Goal: Task Accomplishment & Management: Complete application form

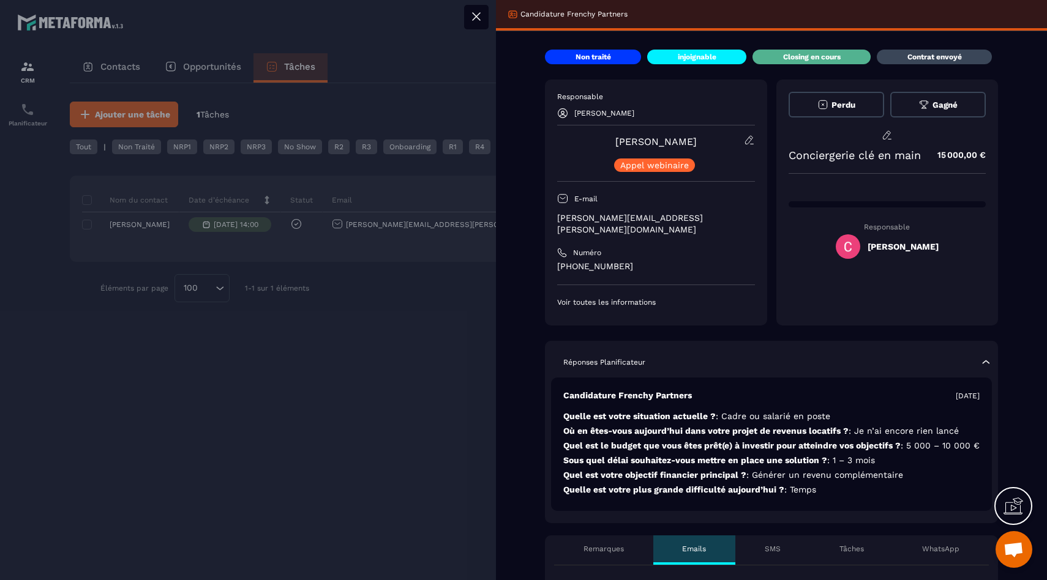
scroll to position [0, 256]
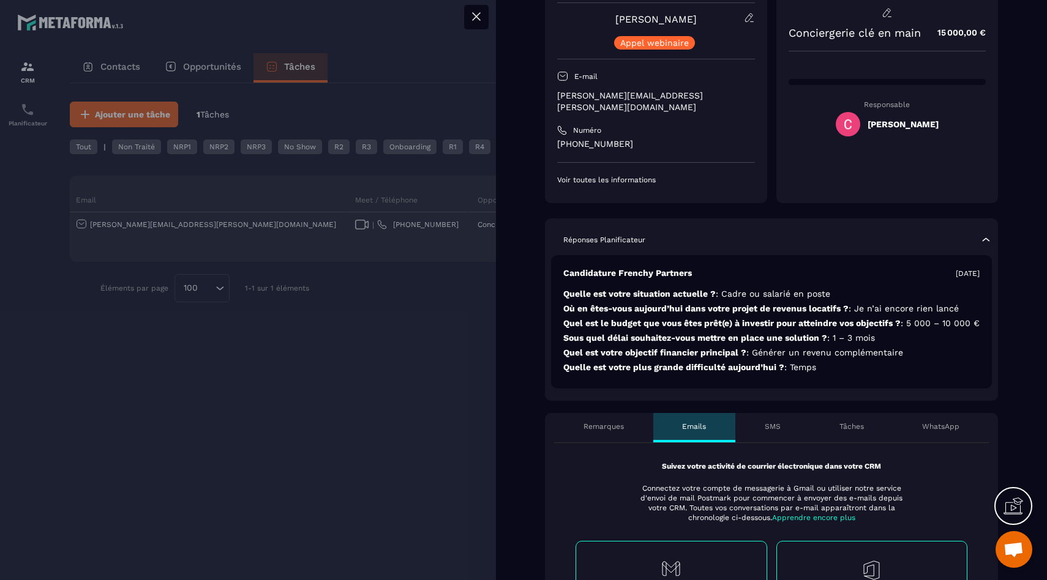
scroll to position [174, 0]
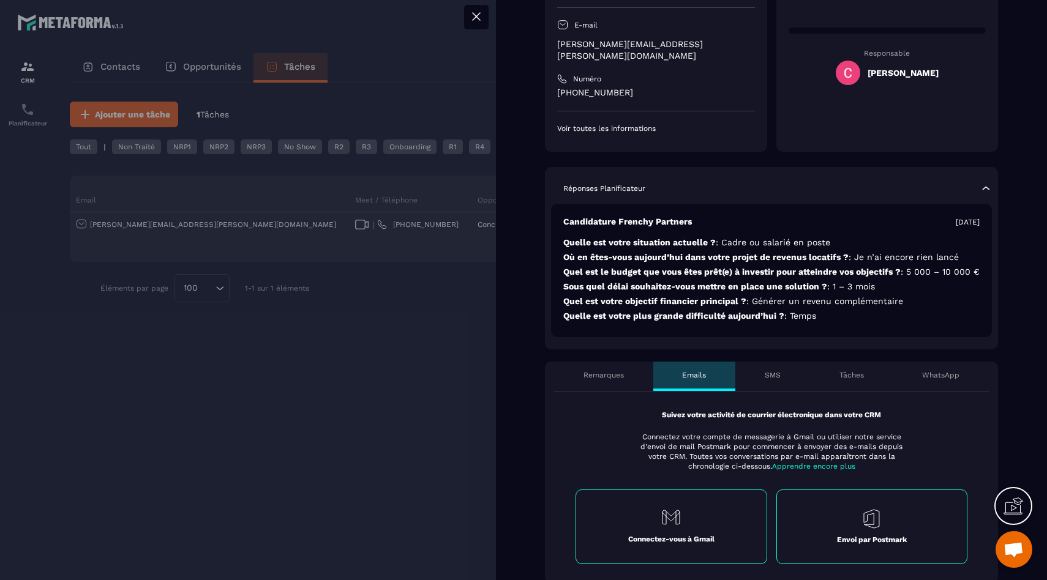
click at [612, 384] on div "Remarques" at bounding box center [603, 376] width 99 height 29
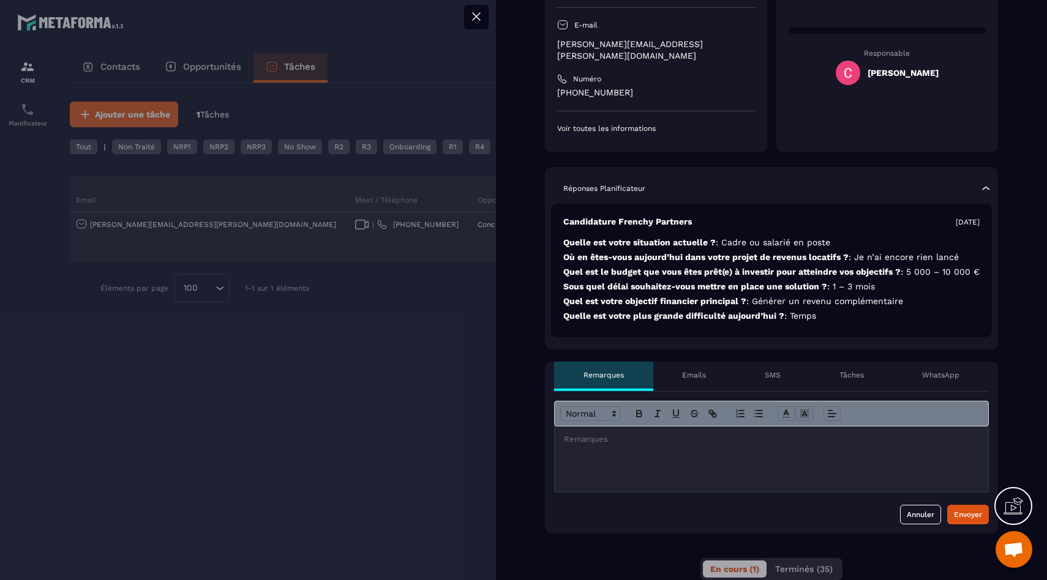
click at [656, 474] on div at bounding box center [771, 460] width 433 height 66
click at [688, 440] on p at bounding box center [771, 439] width 415 height 11
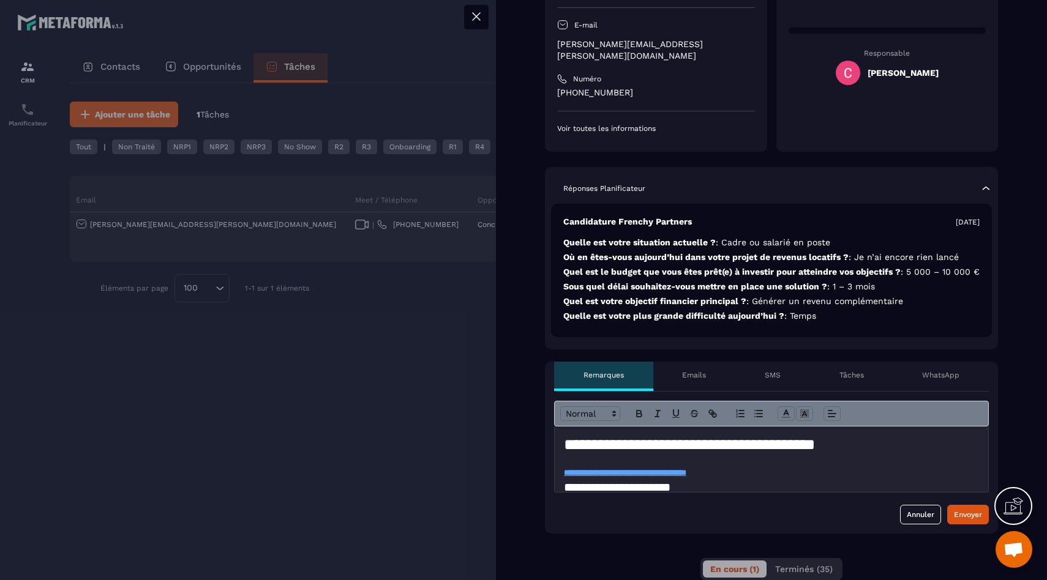
click at [966, 504] on form "**********" at bounding box center [771, 463] width 435 height 124
click at [947, 520] on button "Envoyer" at bounding box center [968, 515] width 42 height 20
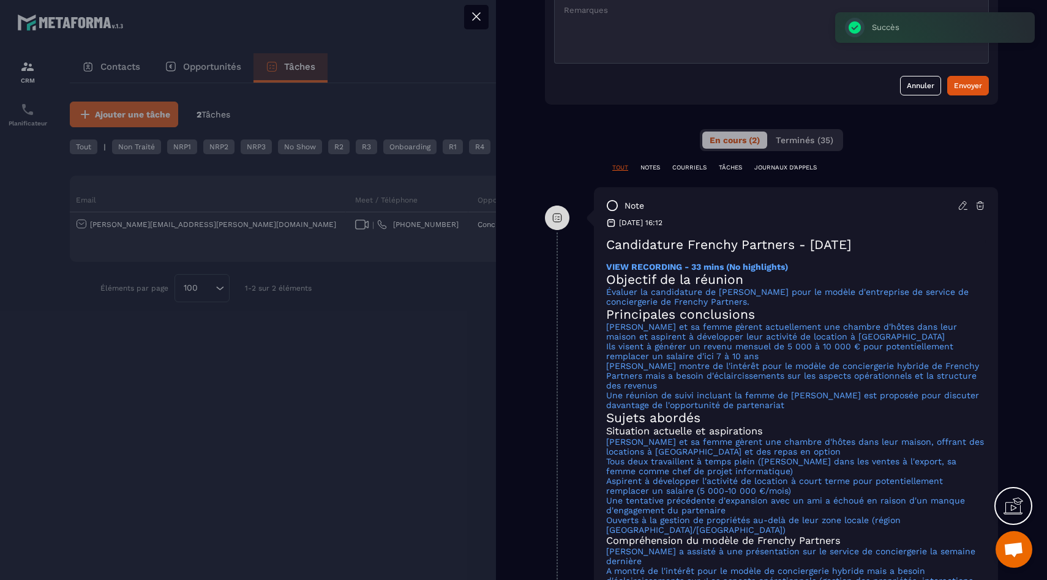
scroll to position [414, 0]
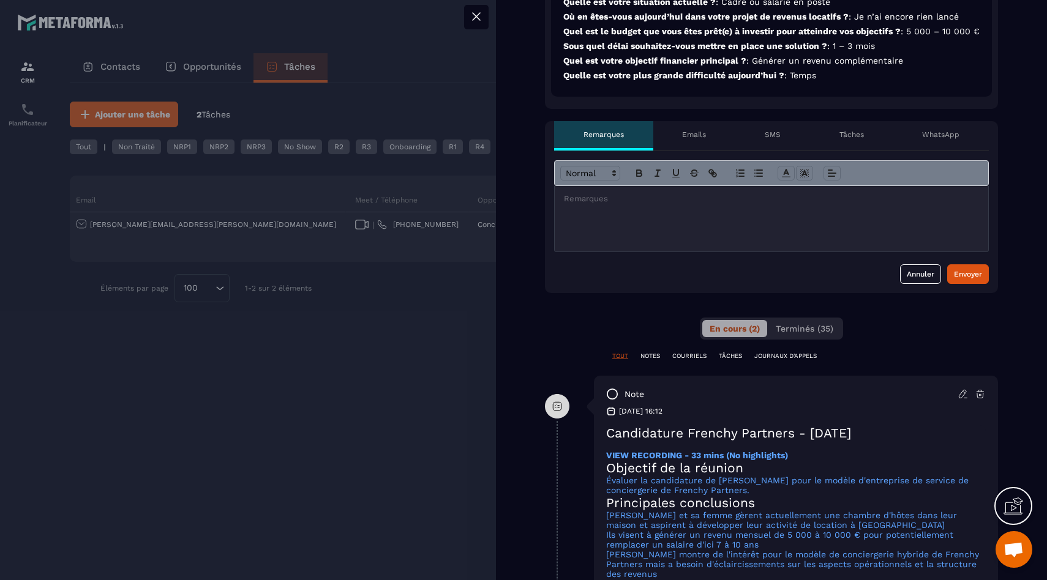
drag, startPoint x: 419, startPoint y: 412, endPoint x: 435, endPoint y: 406, distance: 17.1
click at [420, 412] on div at bounding box center [523, 290] width 1047 height 580
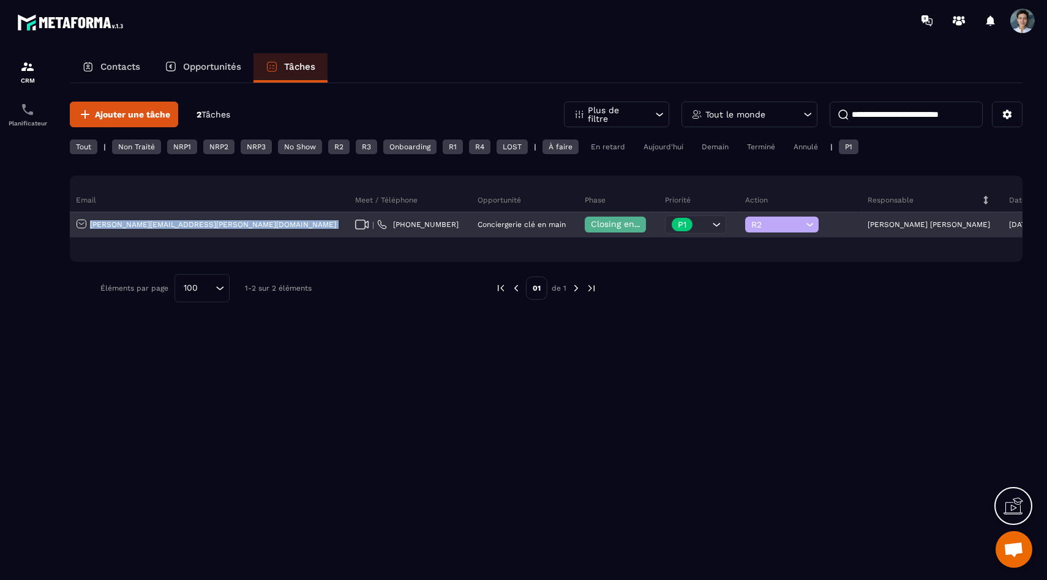
drag, startPoint x: 220, startPoint y: 230, endPoint x: 97, endPoint y: 222, distance: 123.3
click at [97, 222] on tr "[PERSON_NAME] [DATE] 14:00 [PERSON_NAME][EMAIL_ADDRESS][PERSON_NAME][DOMAIN_NAM…" at bounding box center [526, 224] width 1401 height 25
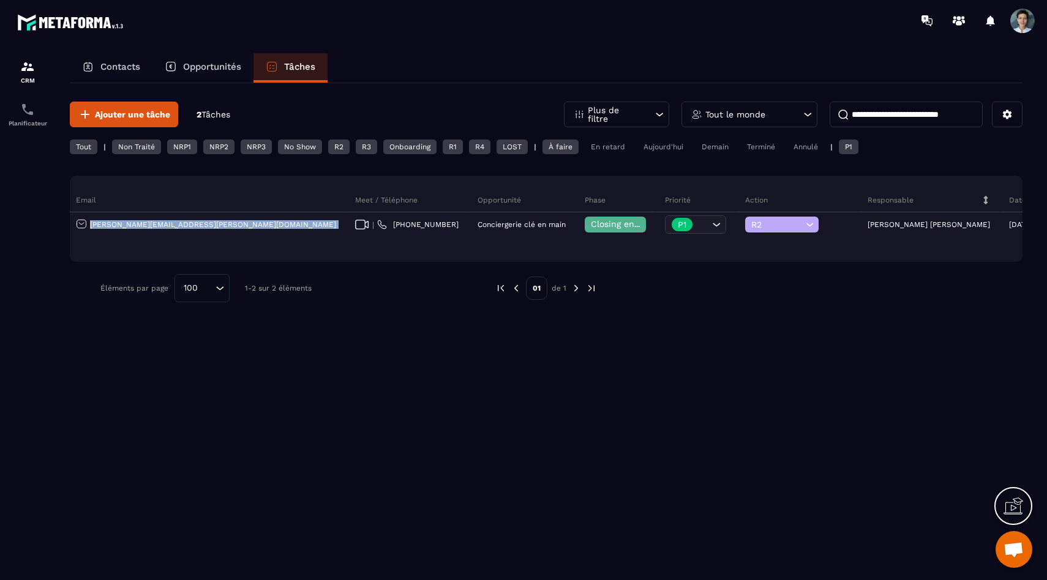
copy tr "[PERSON_NAME][EMAIL_ADDRESS][PERSON_NAME][DOMAIN_NAME]"
click at [84, 149] on div "Tout" at bounding box center [84, 147] width 28 height 15
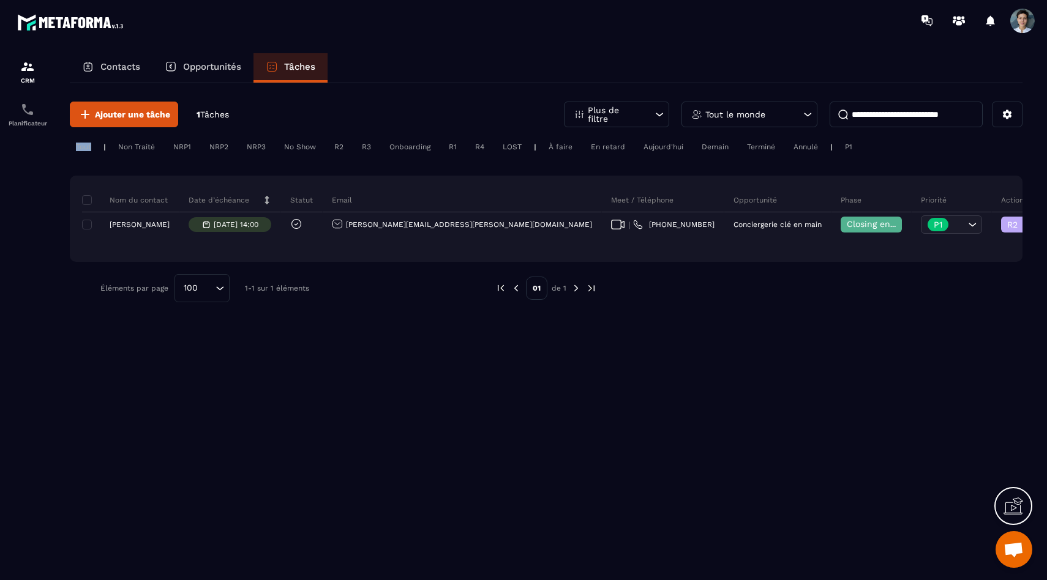
click at [85, 148] on div "Tout" at bounding box center [84, 147] width 28 height 15
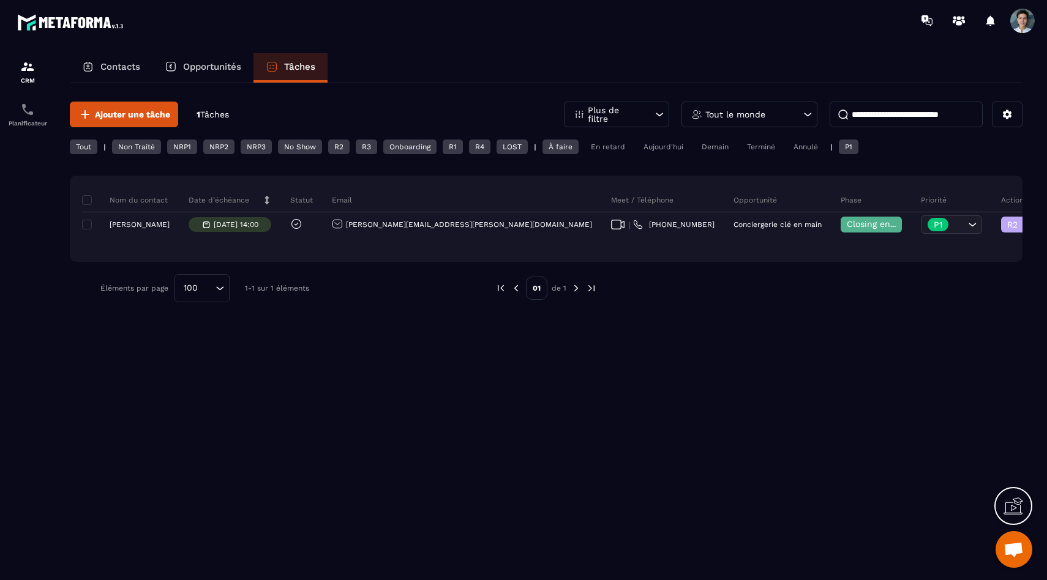
drag, startPoint x: 977, startPoint y: 118, endPoint x: 774, endPoint y: 116, distance: 203.3
click at [774, 116] on div "**********" at bounding box center [793, 115] width 459 height 26
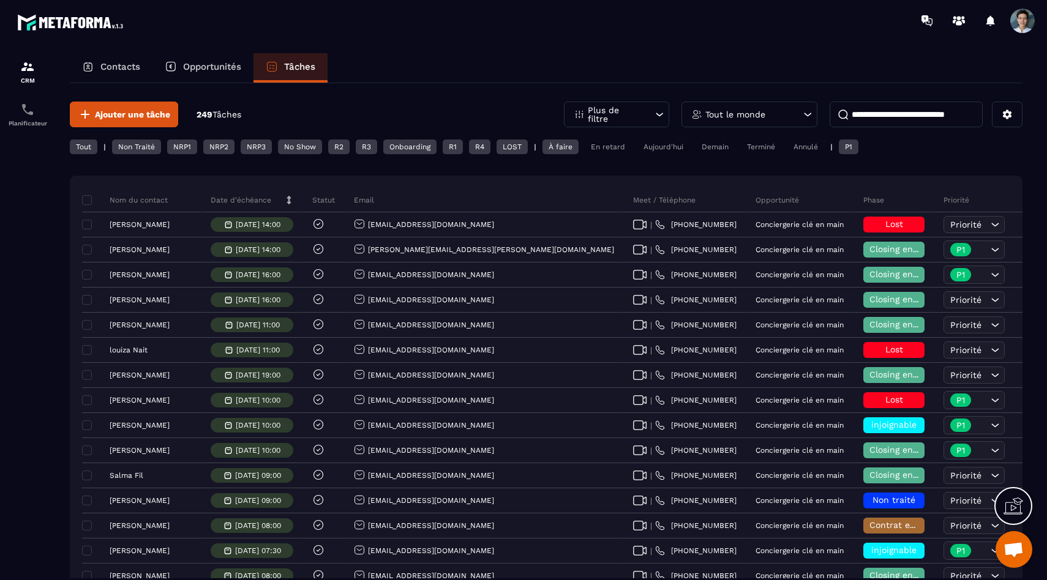
click at [782, 109] on div "Tout le monde" at bounding box center [749, 115] width 136 height 26
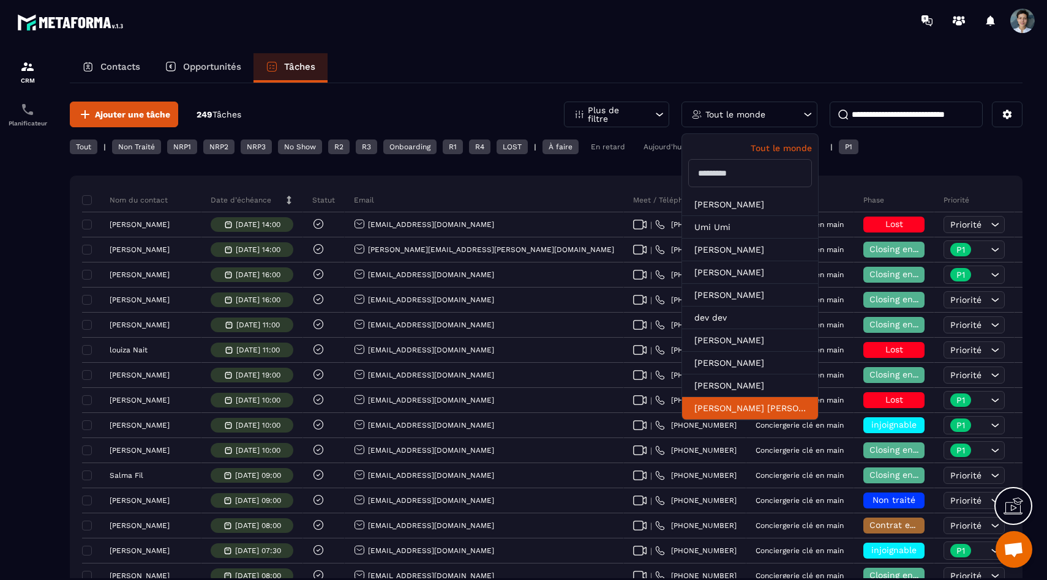
click at [731, 404] on li "[PERSON_NAME] [PERSON_NAME]" at bounding box center [750, 408] width 136 height 23
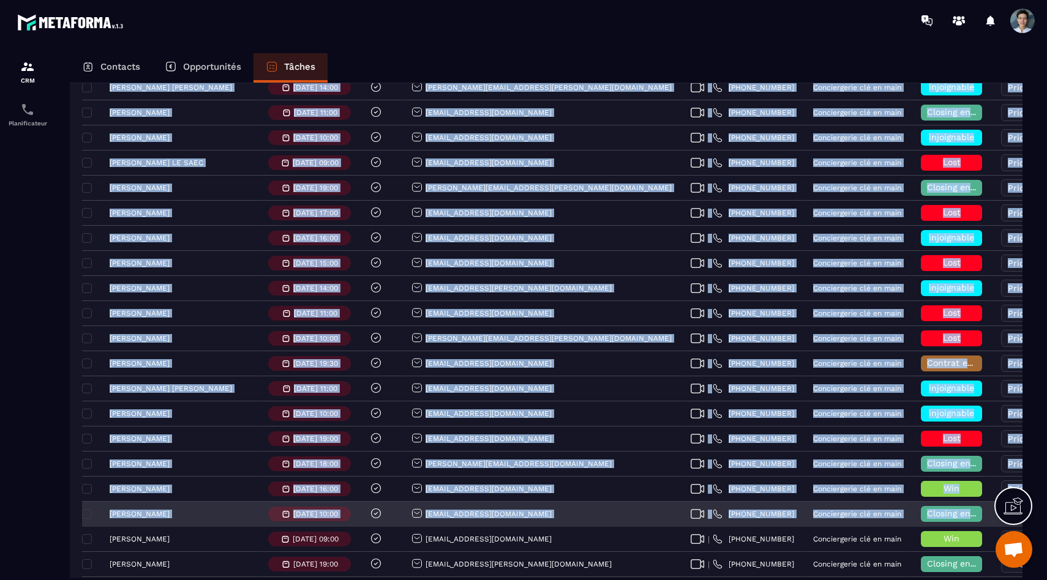
scroll to position [2038, 0]
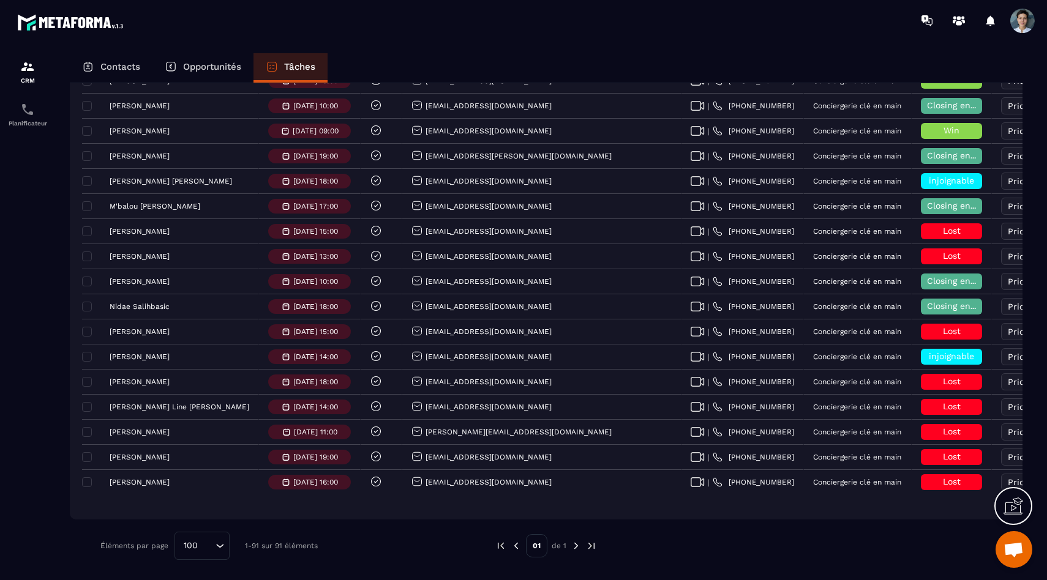
drag, startPoint x: 78, startPoint y: 220, endPoint x: 983, endPoint y: 516, distance: 952.6
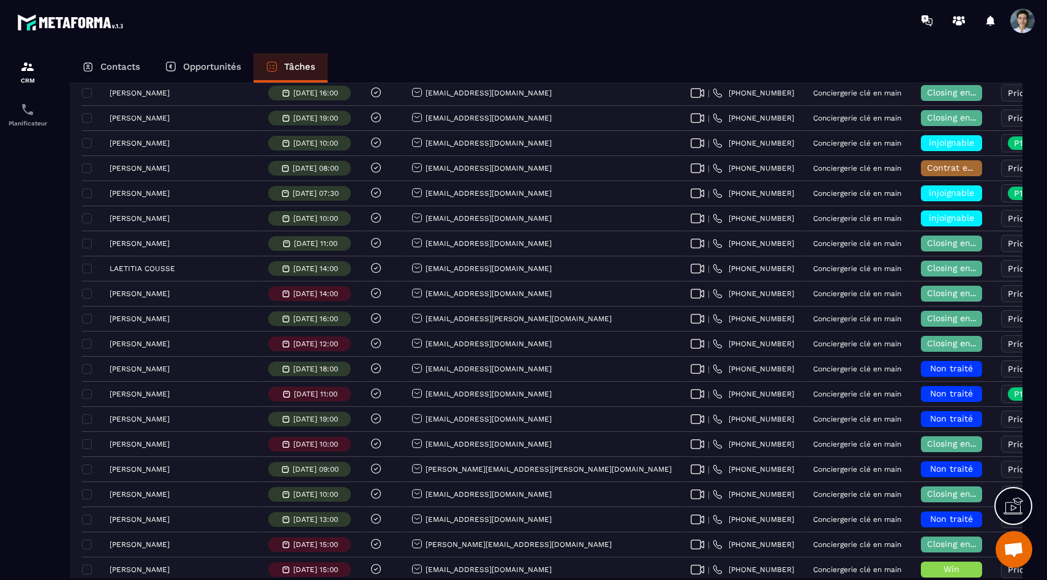
scroll to position [0, 0]
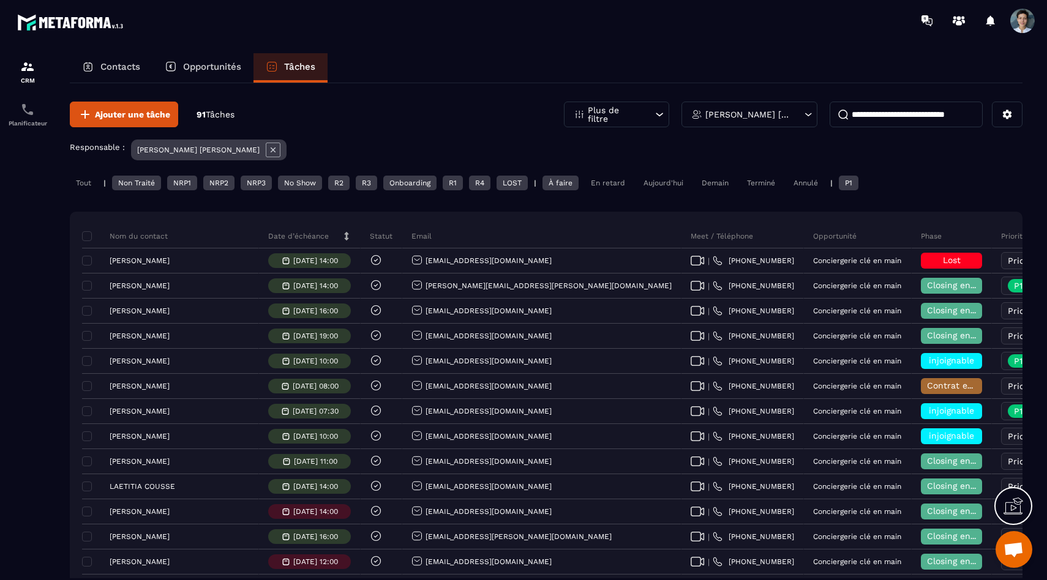
click at [992, 234] on div "Priorité" at bounding box center [1032, 236] width 80 height 24
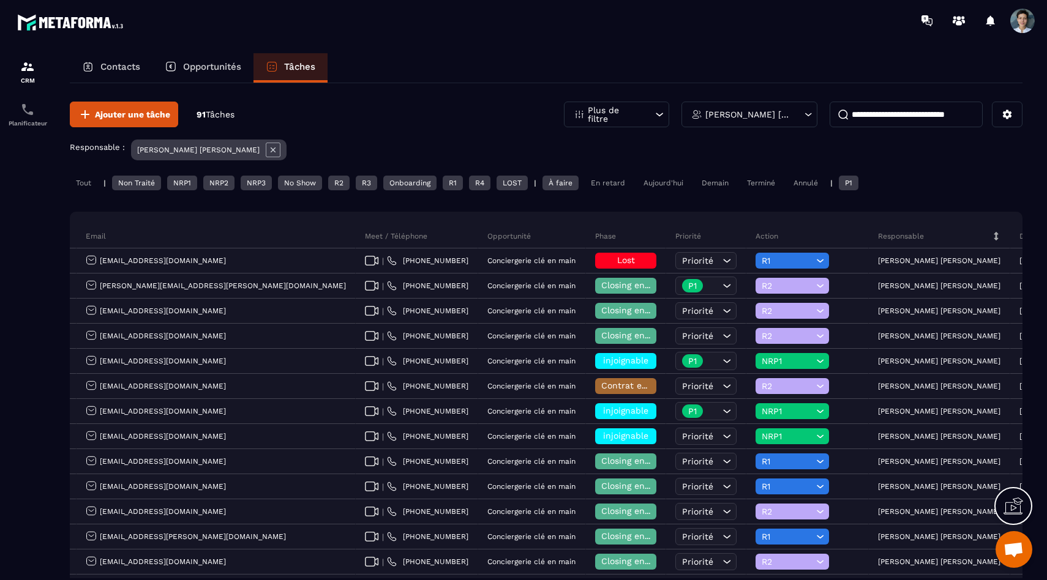
click at [1019, 238] on p "Date de création" at bounding box center [1049, 236] width 61 height 10
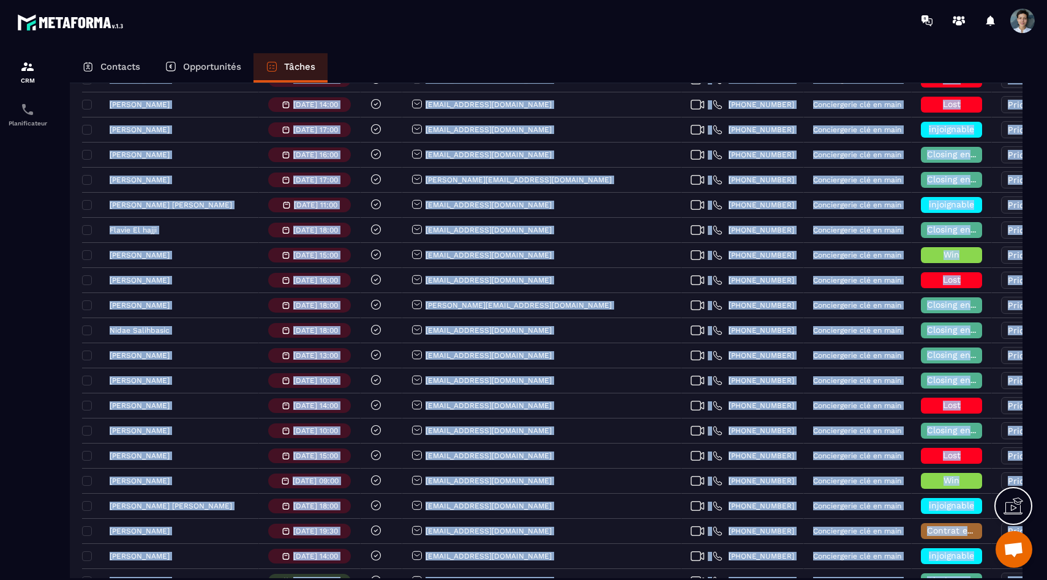
scroll to position [2038, 0]
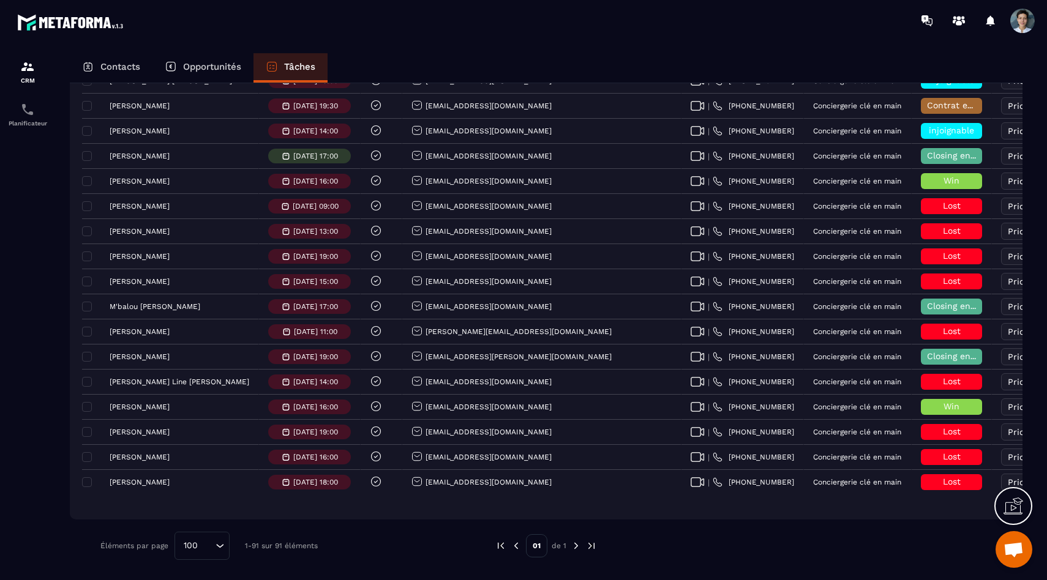
drag, startPoint x: 77, startPoint y: 220, endPoint x: 964, endPoint y: 513, distance: 933.8
click at [571, 544] on div "01 de 1" at bounding box center [546, 546] width 102 height 28
click at [575, 545] on img at bounding box center [576, 546] width 11 height 11
click at [593, 545] on img at bounding box center [591, 546] width 11 height 11
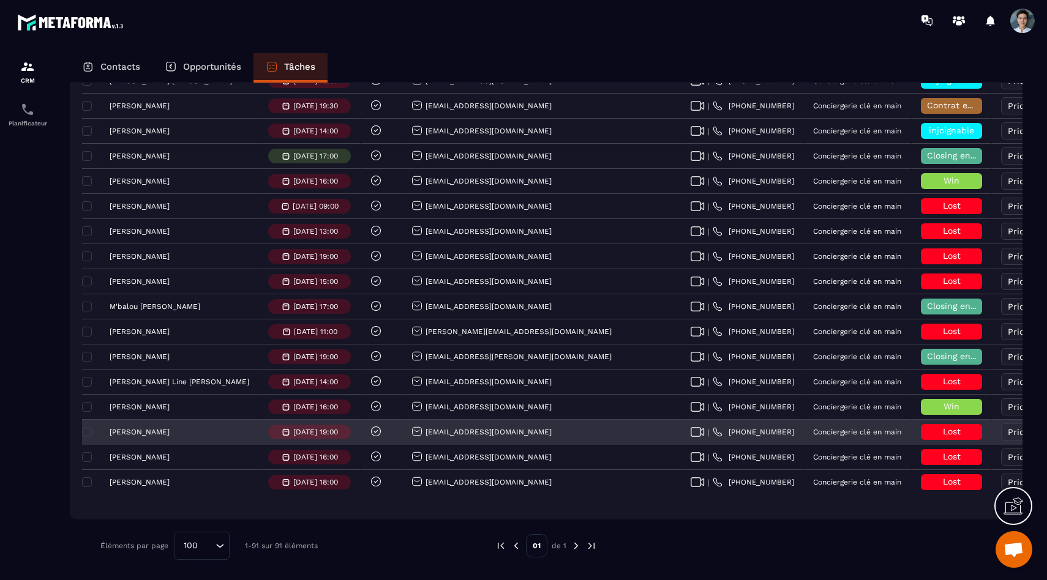
click at [161, 432] on p "[PERSON_NAME]" at bounding box center [140, 432] width 60 height 9
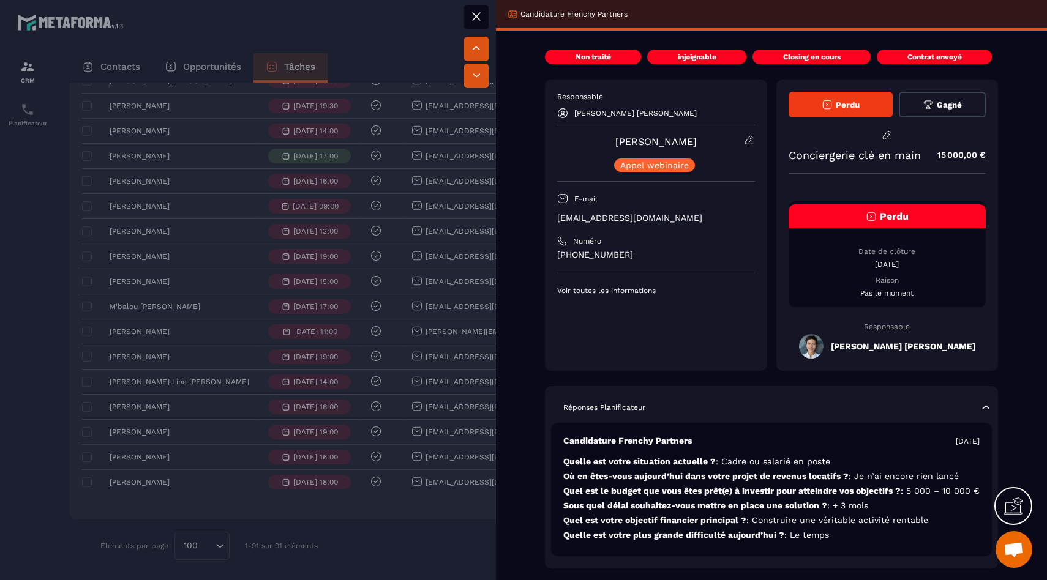
scroll to position [113, 0]
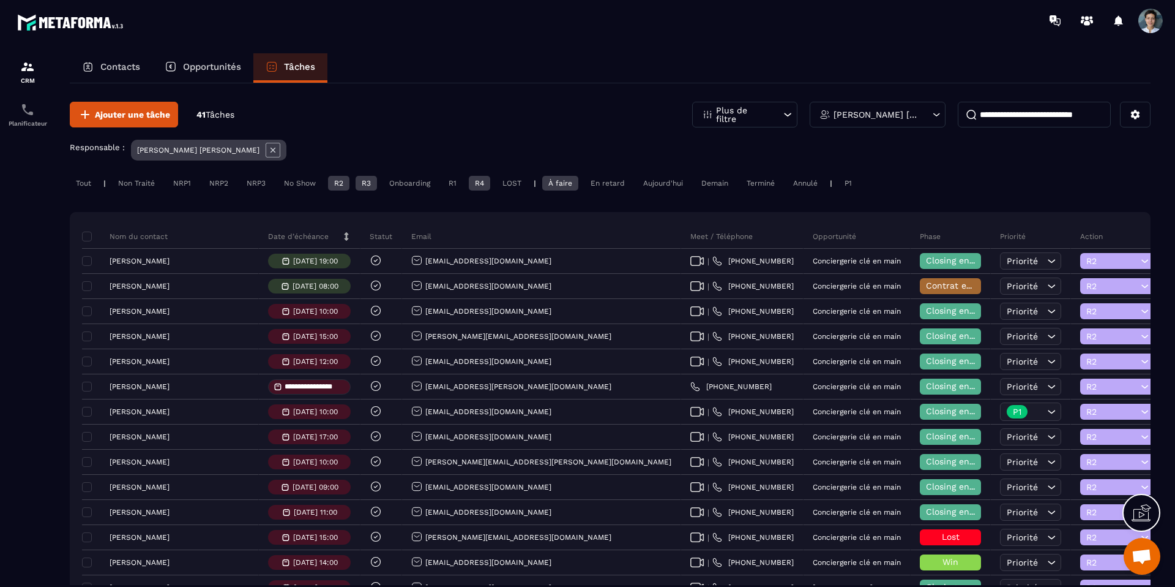
scroll to position [465, 0]
